Goal: Find specific page/section: Find specific page/section

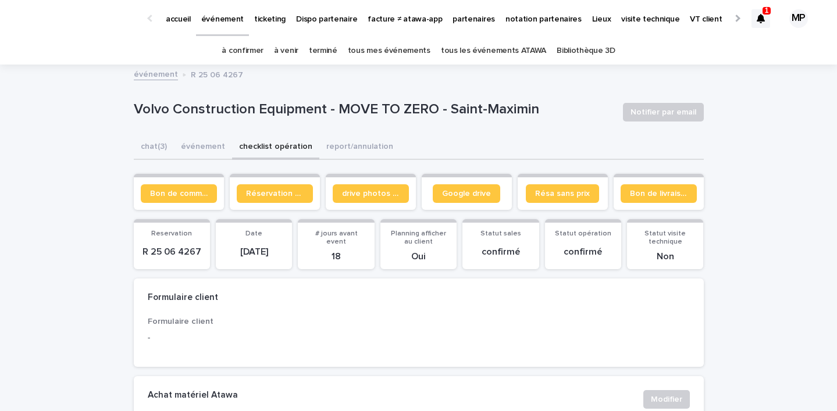
click at [469, 48] on link "tous les événements ATAWA" at bounding box center [493, 50] width 105 height 27
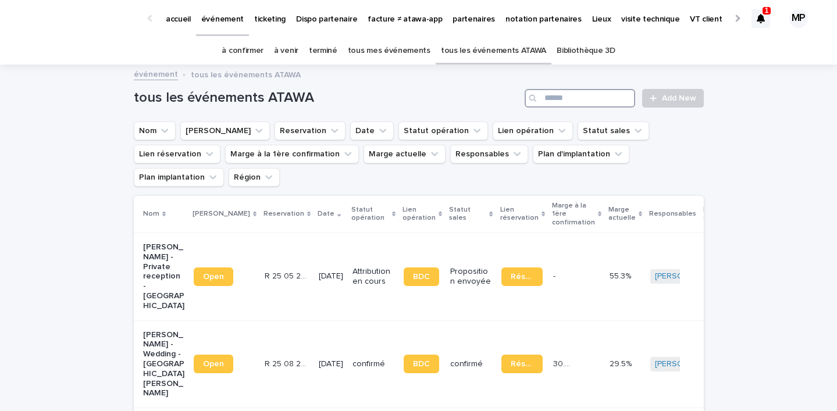
click at [588, 101] on input "Search" at bounding box center [579, 98] width 110 height 19
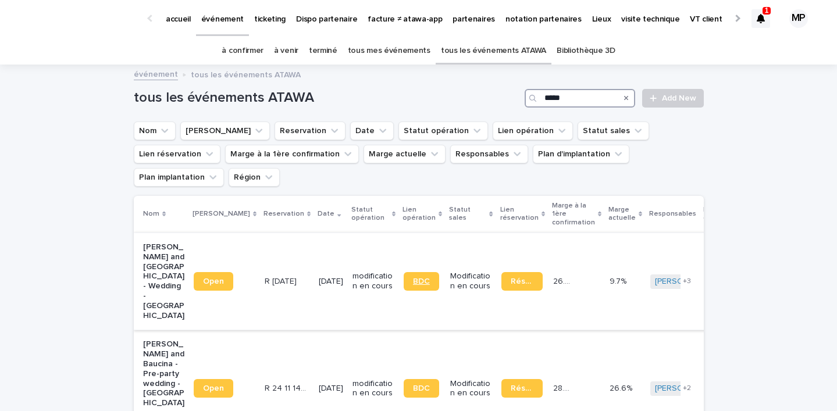
type input "*****"
click at [413, 277] on span "BDC" at bounding box center [421, 281] width 17 height 8
click at [413, 384] on span "BDC" at bounding box center [421, 388] width 17 height 8
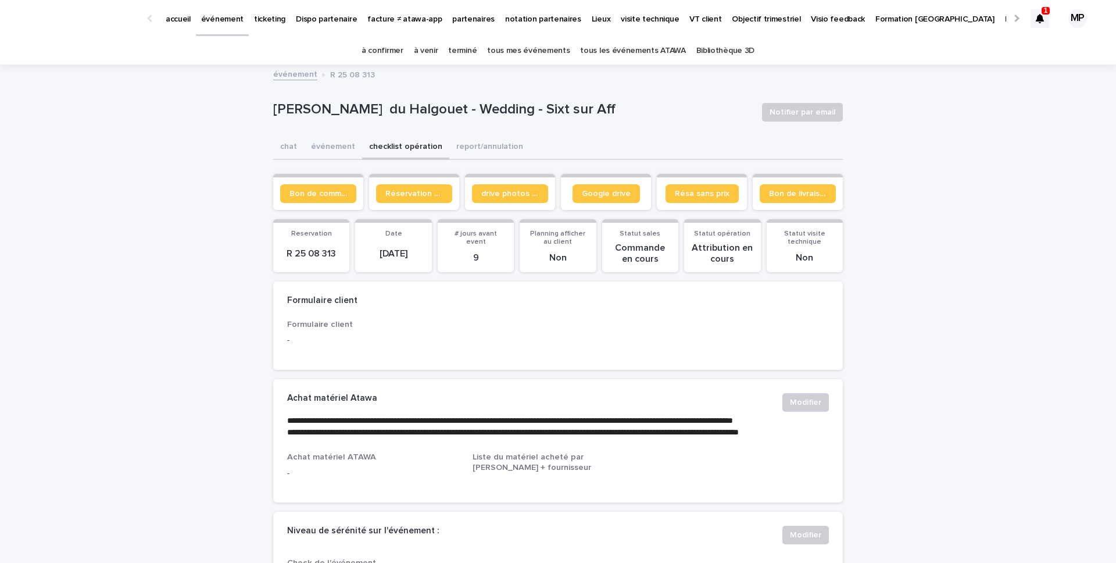
click at [398, 146] on button "checklist opération" at bounding box center [405, 147] width 87 height 24
click at [324, 195] on span "Bon de commande" at bounding box center [319, 194] width 58 height 8
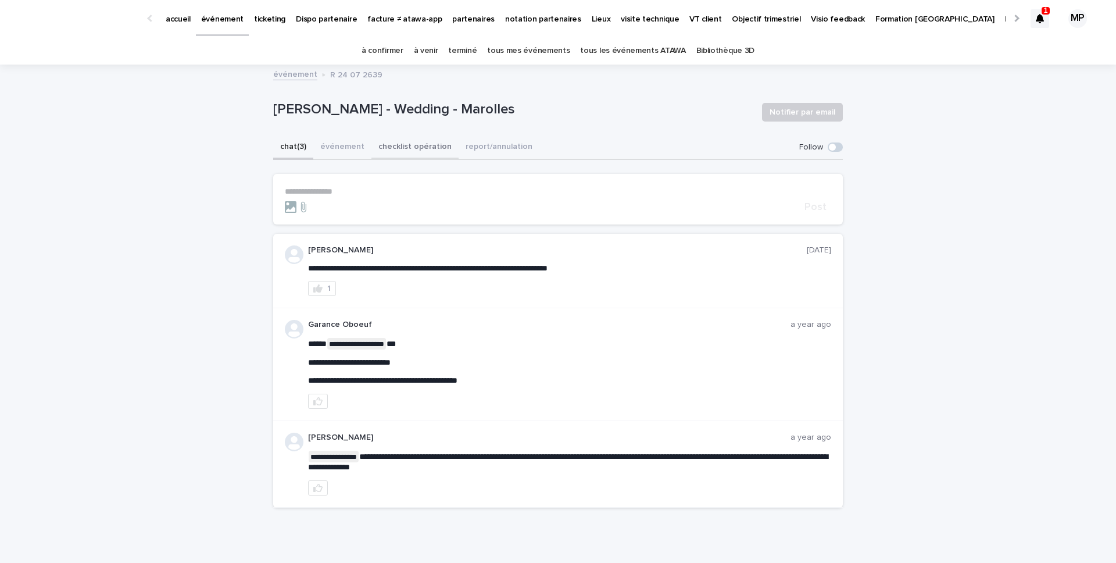
click at [388, 149] on button "checklist opération" at bounding box center [415, 147] width 87 height 24
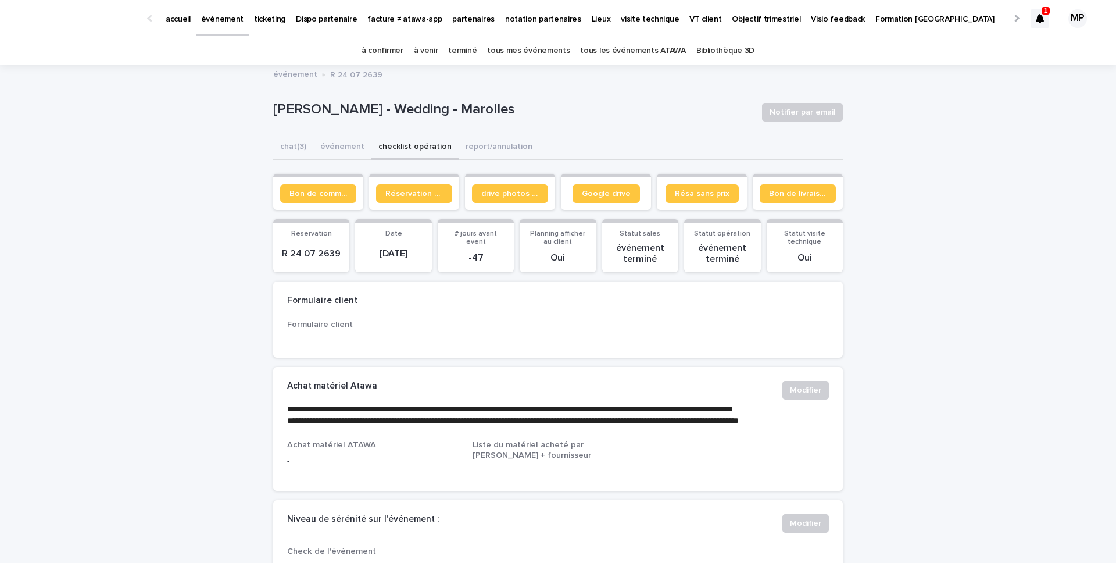
click at [322, 194] on span "Bon de commande" at bounding box center [319, 194] width 58 height 8
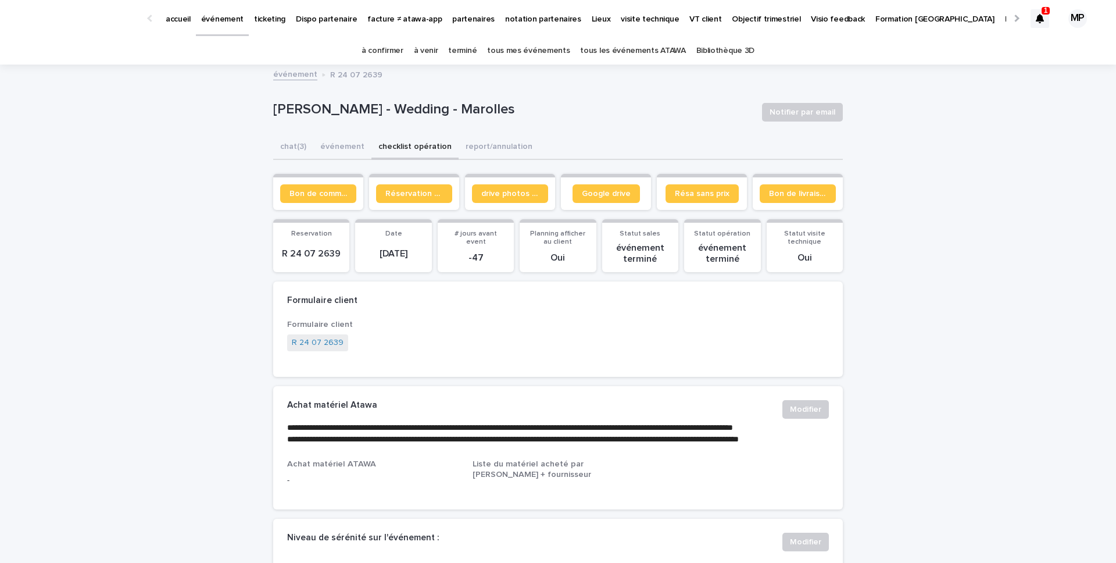
click at [326, 254] on p "R 24 07 2639" at bounding box center [311, 253] width 62 height 11
click at [640, 53] on link "tous les événements ATAWA" at bounding box center [632, 50] width 105 height 27
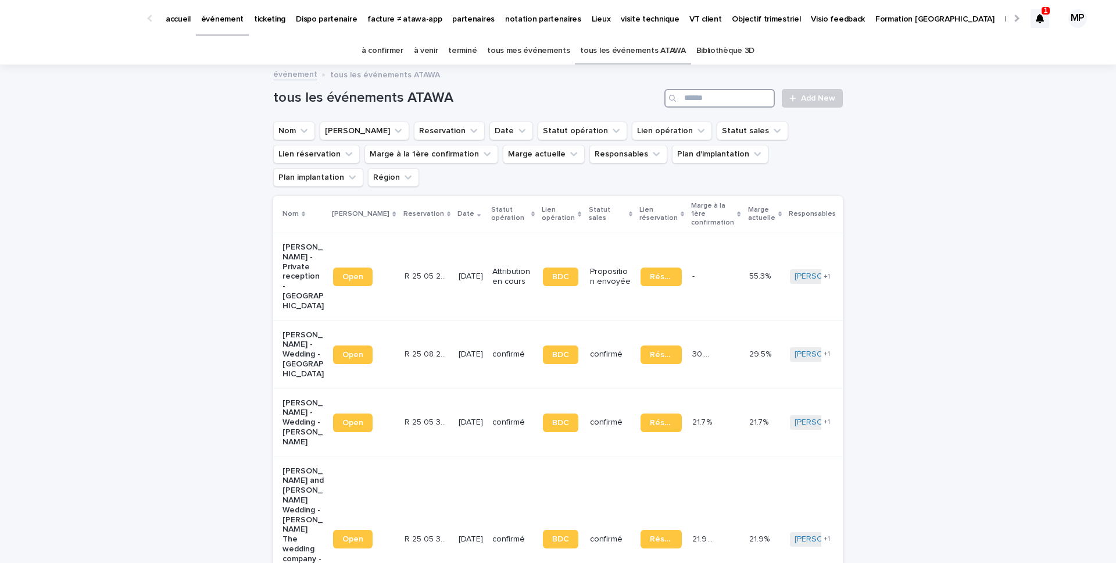
click at [699, 100] on input "Search" at bounding box center [720, 98] width 110 height 19
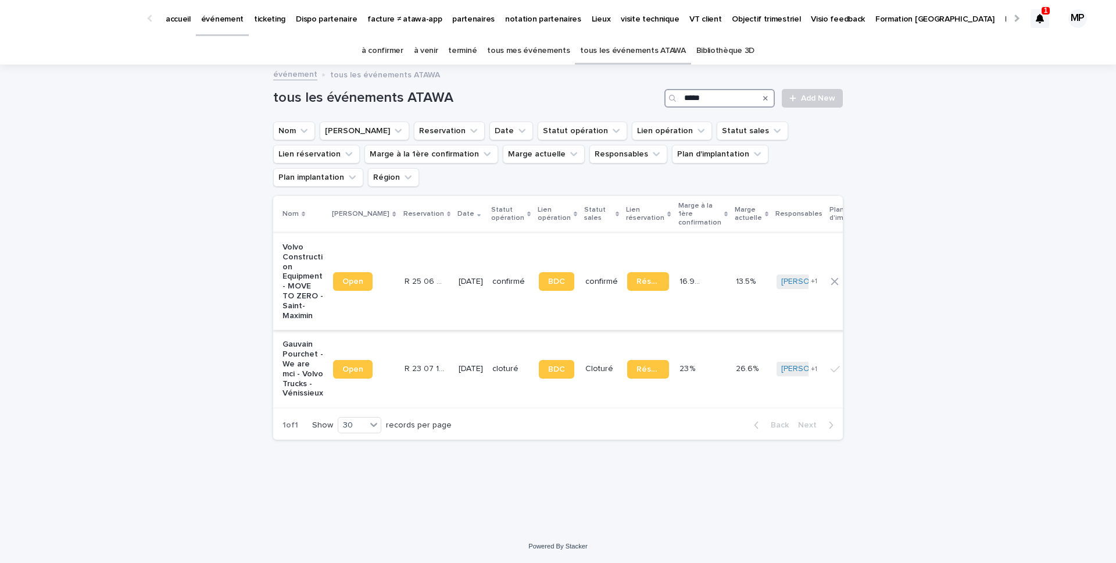
type input "*****"
click at [314, 263] on p "Volvo Construction Equipment - MOVE TO ZERO - Saint-Maximin" at bounding box center [303, 281] width 41 height 78
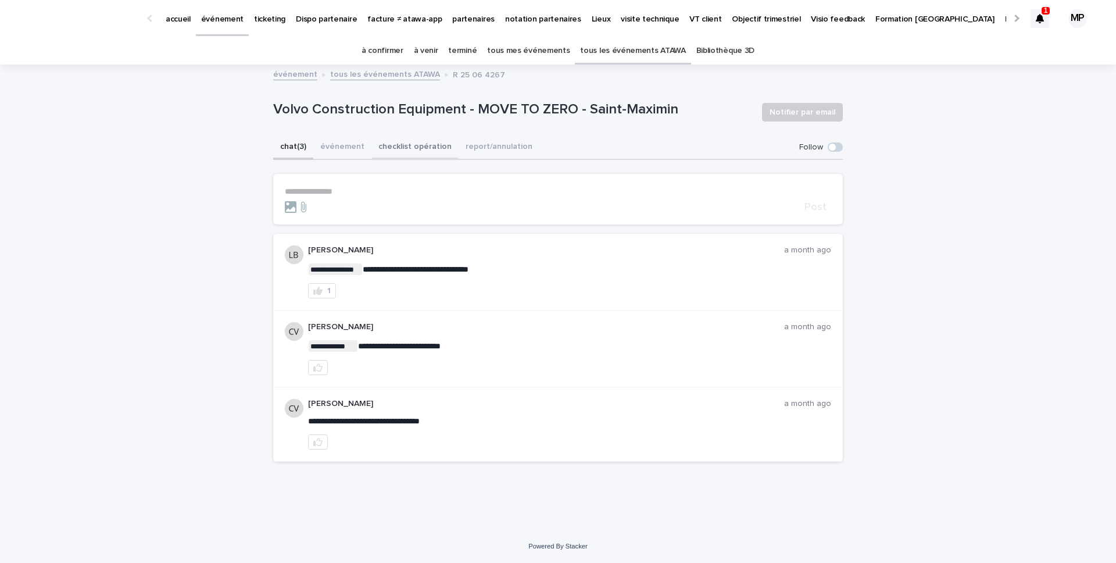
click at [386, 144] on button "checklist opération" at bounding box center [415, 147] width 87 height 24
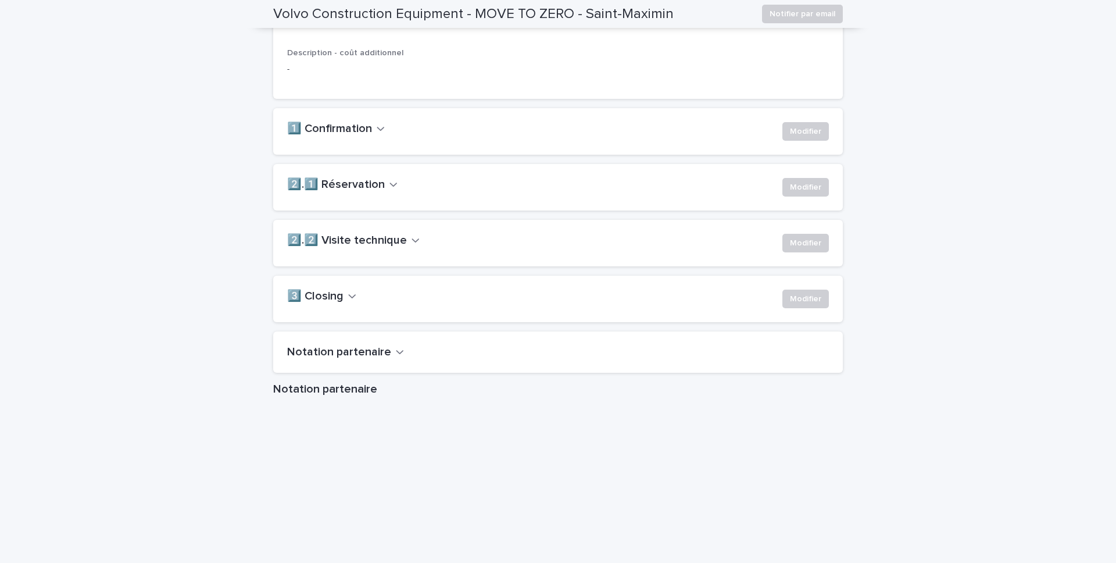
scroll to position [783, 0]
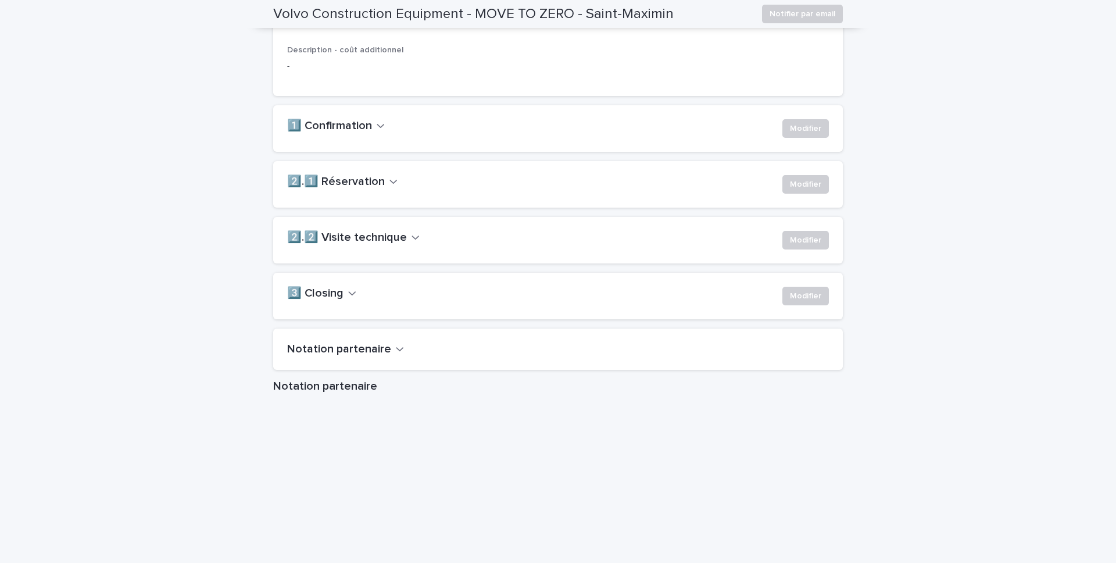
click at [414, 242] on icon "button" at bounding box center [416, 237] width 8 height 10
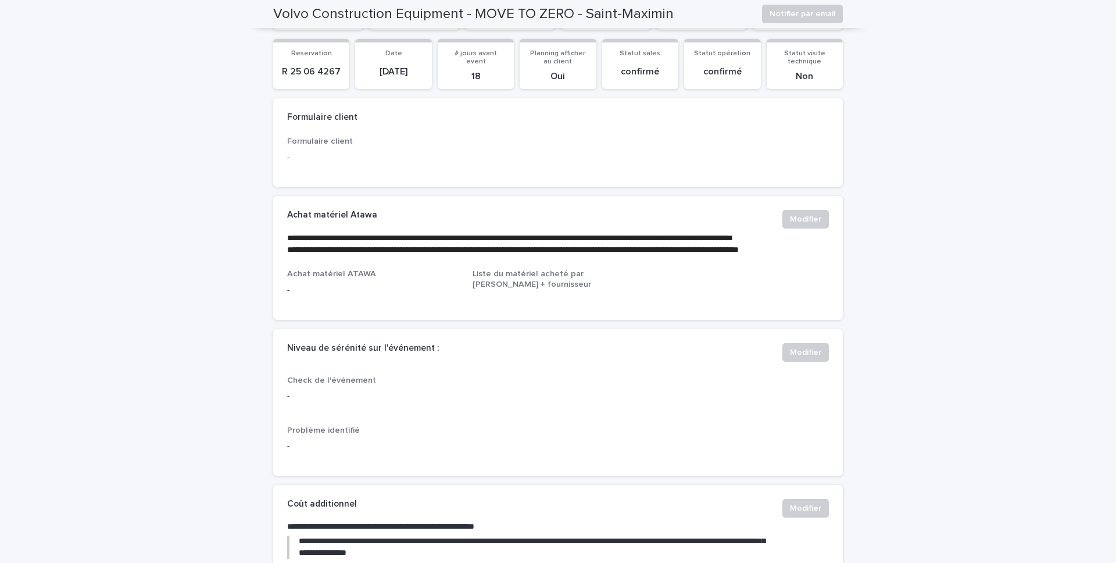
scroll to position [0, 0]
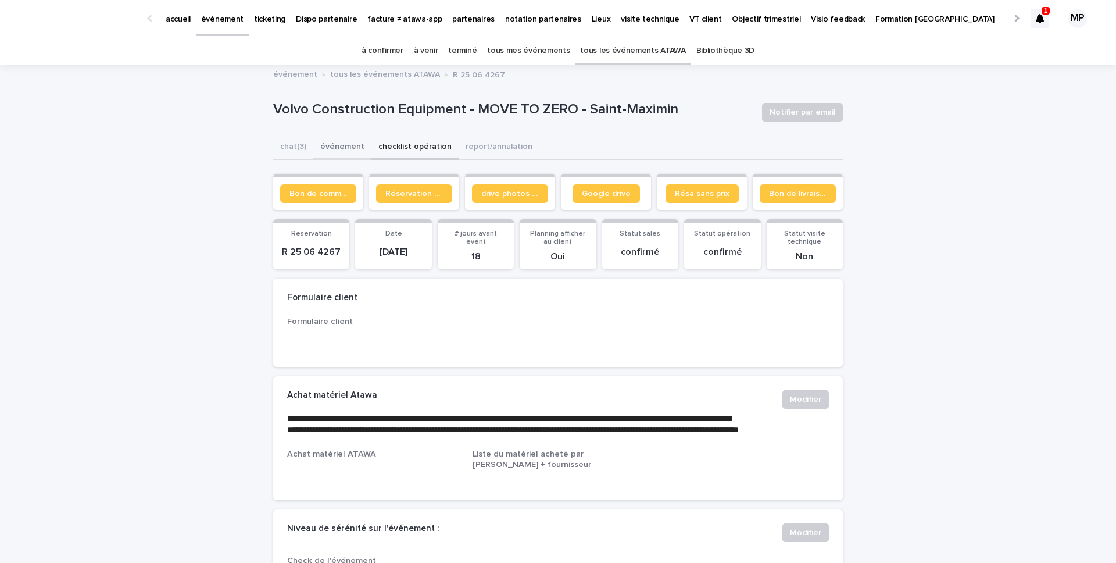
click at [333, 144] on button "événement" at bounding box center [342, 147] width 58 height 24
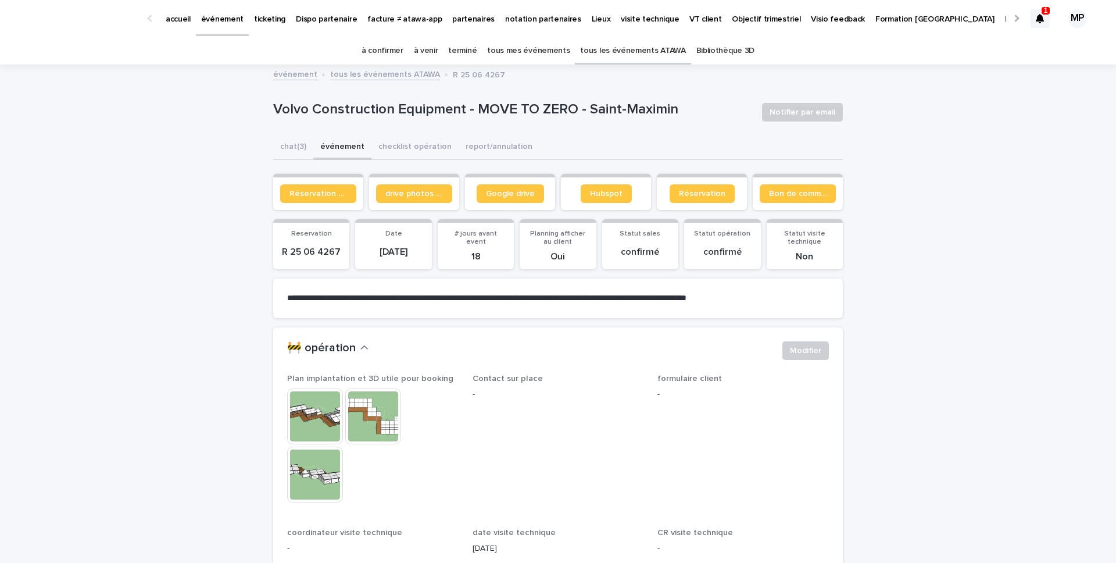
click at [630, 50] on link "tous les événements ATAWA" at bounding box center [632, 50] width 105 height 27
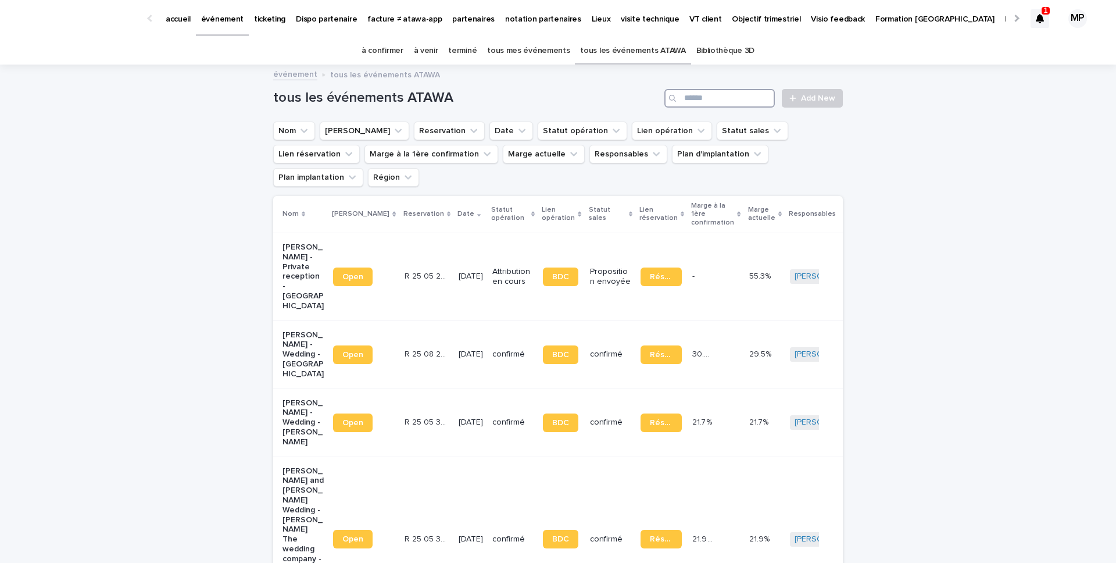
click at [698, 97] on input "Search" at bounding box center [720, 98] width 110 height 19
type input "*****"
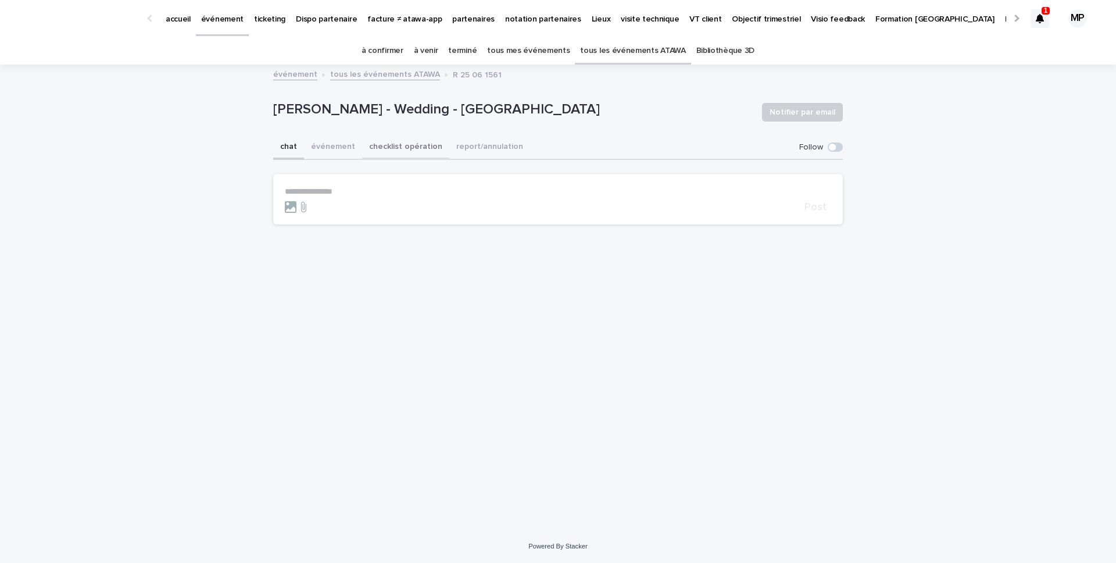
click at [400, 147] on button "checklist opération" at bounding box center [405, 147] width 87 height 24
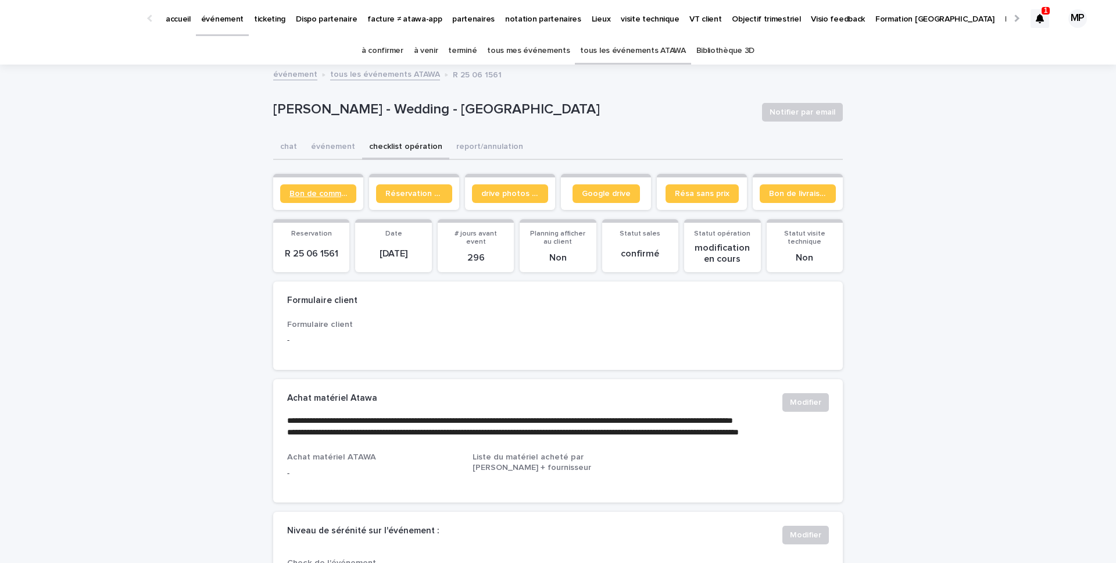
click at [329, 193] on span "Bon de commande" at bounding box center [319, 194] width 58 height 8
